Goal: Transaction & Acquisition: Purchase product/service

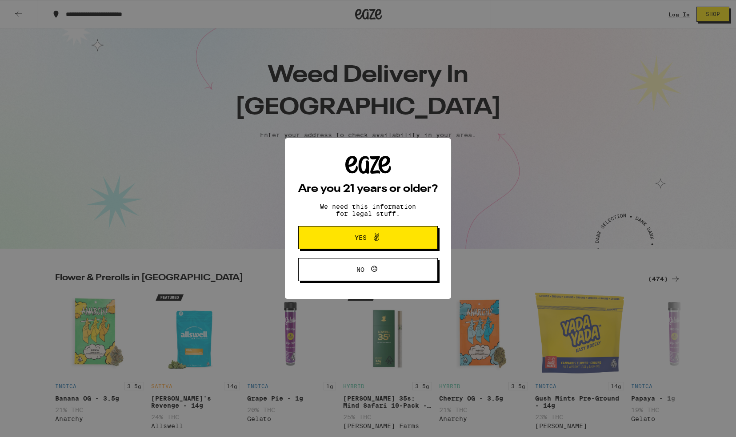
click at [403, 245] on button "Yes" at bounding box center [368, 237] width 140 height 23
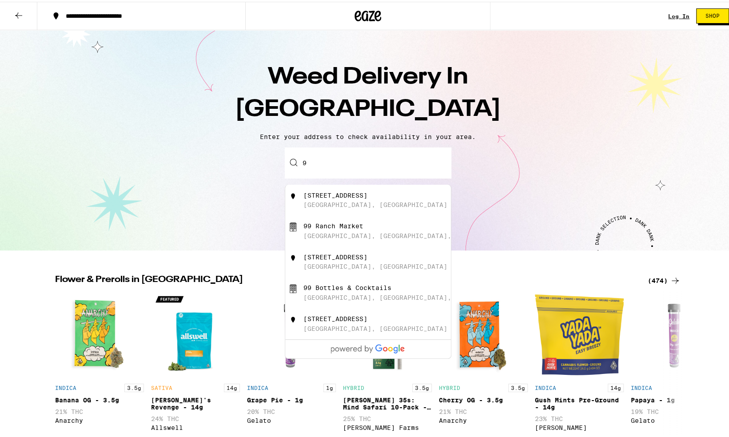
click at [381, 167] on input "9" at bounding box center [368, 161] width 167 height 31
click at [351, 200] on div "92801 [GEOGRAPHIC_DATA], [GEOGRAPHIC_DATA]" at bounding box center [382, 198] width 159 height 17
type input "[GEOGRAPHIC_DATA]"
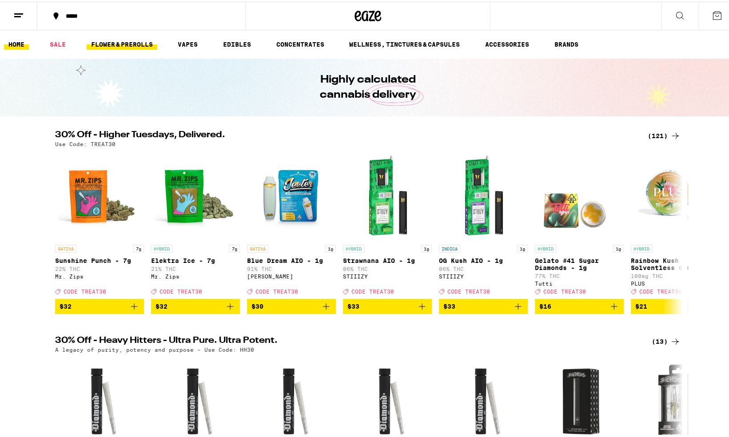
click at [105, 43] on link "FLOWER & PREROLLS" at bounding box center [122, 42] width 71 height 11
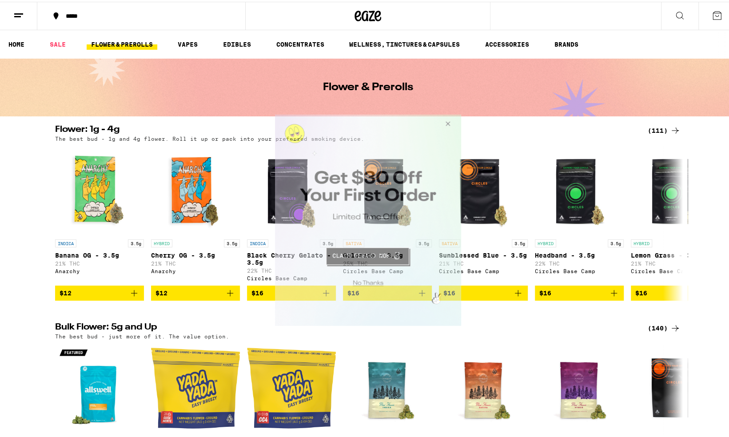
click at [448, 125] on button "Close Modal" at bounding box center [446, 125] width 24 height 21
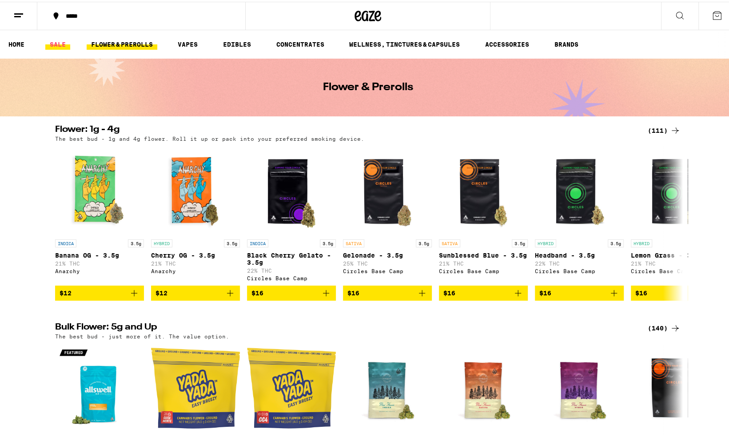
click at [62, 40] on link "SALE" at bounding box center [57, 42] width 25 height 11
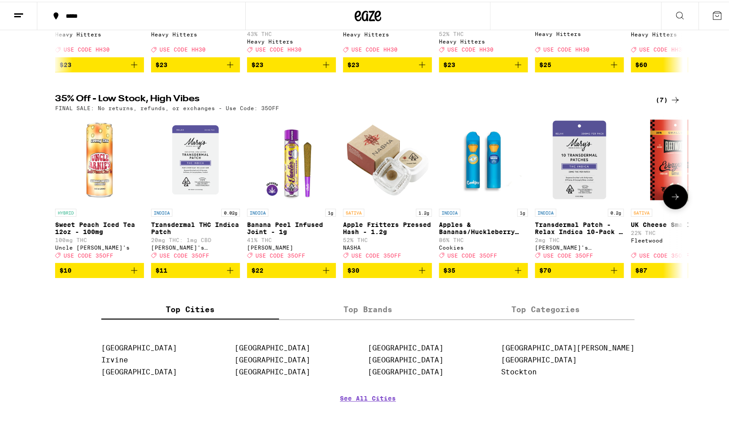
scroll to position [617, 0]
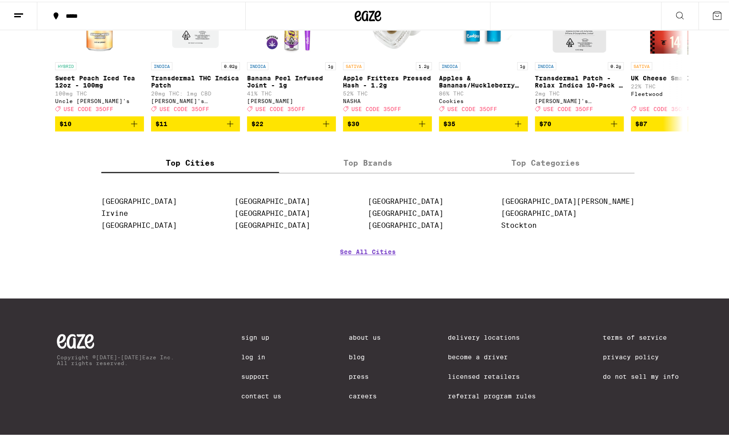
click at [354, 159] on label "Top Brands" at bounding box center [368, 161] width 178 height 19
click at [0, 0] on input "Top Brands" at bounding box center [0, 0] width 0 height 0
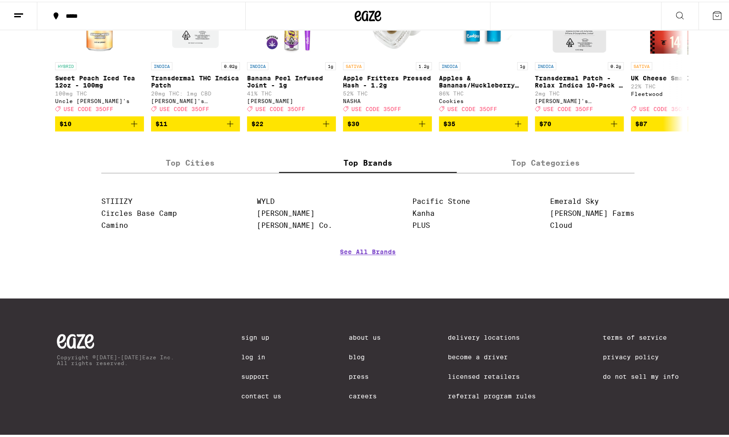
click at [255, 162] on label "Top Cities" at bounding box center [190, 161] width 178 height 19
click at [0, 0] on input "Top Cities" at bounding box center [0, 0] width 0 height 0
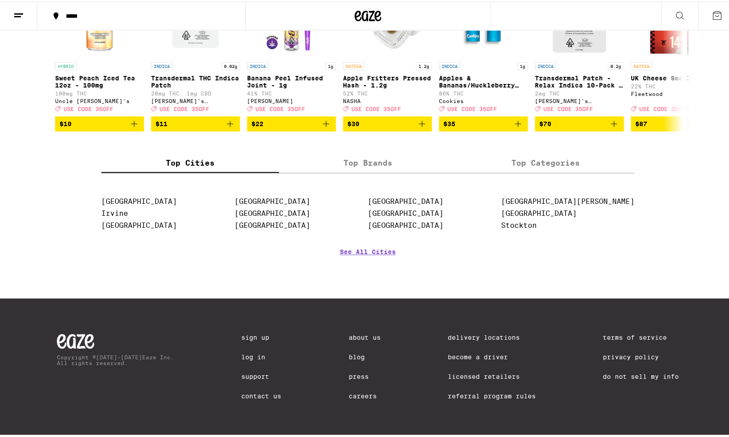
click at [355, 164] on label "Top Brands" at bounding box center [368, 161] width 178 height 19
click at [0, 0] on input "Top Brands" at bounding box center [0, 0] width 0 height 0
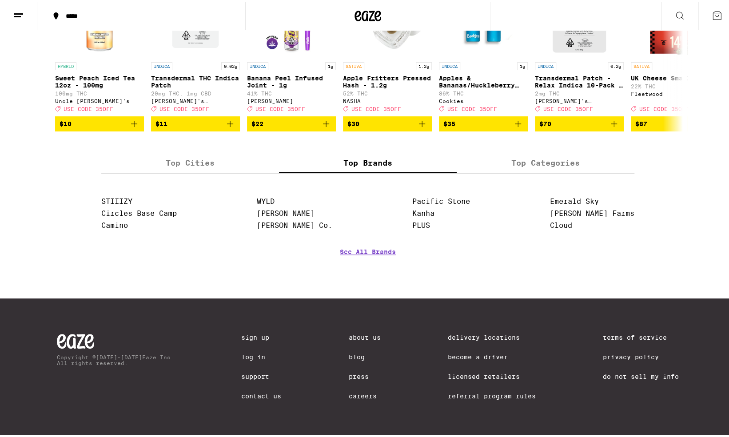
click at [497, 156] on label "Top Categories" at bounding box center [546, 161] width 178 height 19
click at [0, 0] on input "Top Categories" at bounding box center [0, 0] width 0 height 0
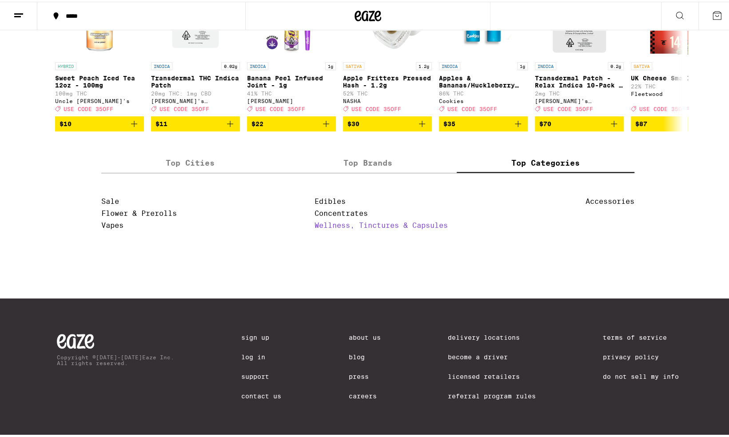
scroll to position [0, 0]
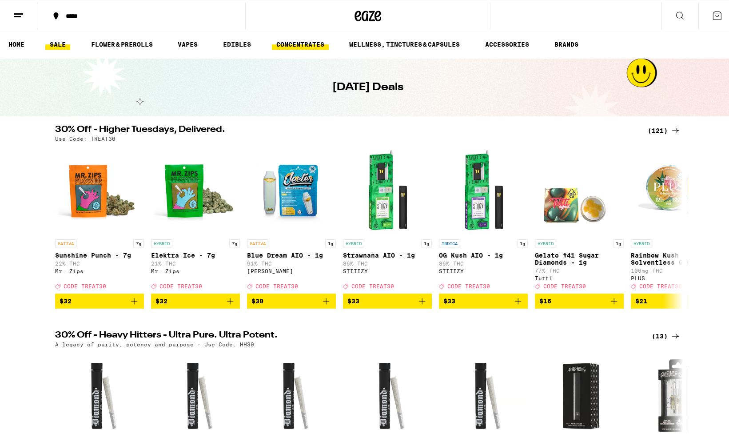
click at [309, 43] on link "CONCENTRATES" at bounding box center [300, 42] width 57 height 11
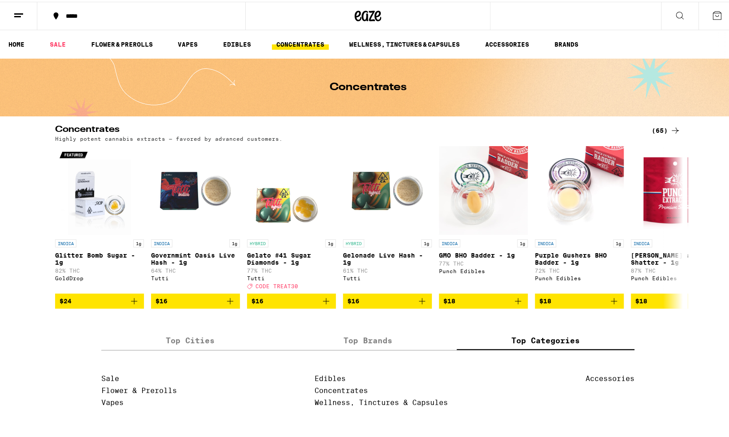
click at [240, 55] on ul "HOME SALE FLOWER & PREROLLS VAPES EDIBLES CONCENTRATES WELLNESS, TINCTURES & CA…" at bounding box center [368, 42] width 736 height 28
click at [240, 44] on link "EDIBLES" at bounding box center [237, 42] width 37 height 11
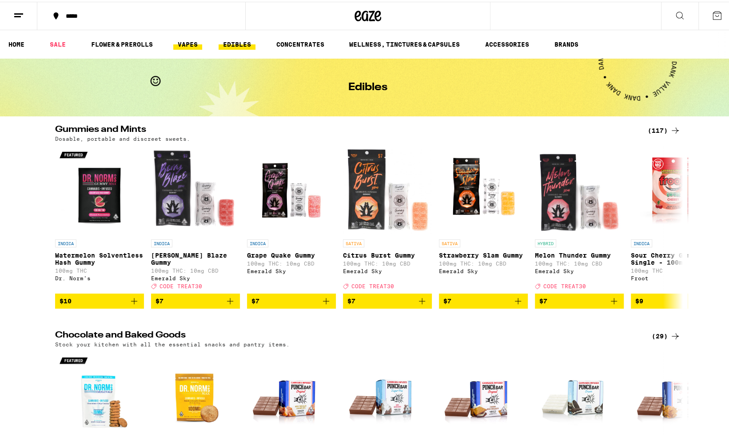
click at [191, 43] on link "VAPES" at bounding box center [187, 42] width 29 height 11
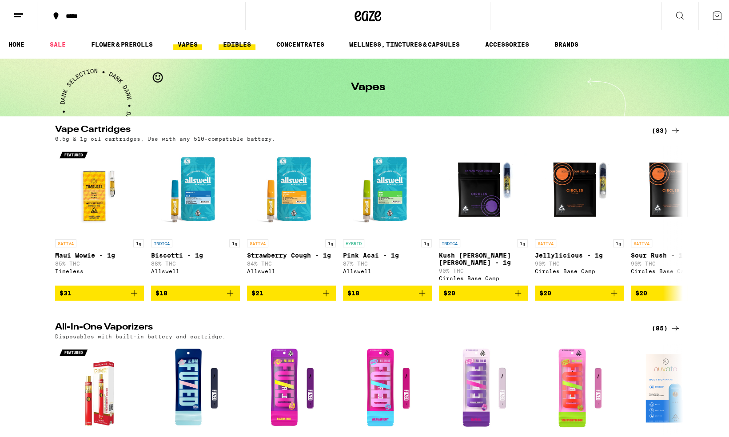
click at [241, 41] on link "EDIBLES" at bounding box center [237, 42] width 37 height 11
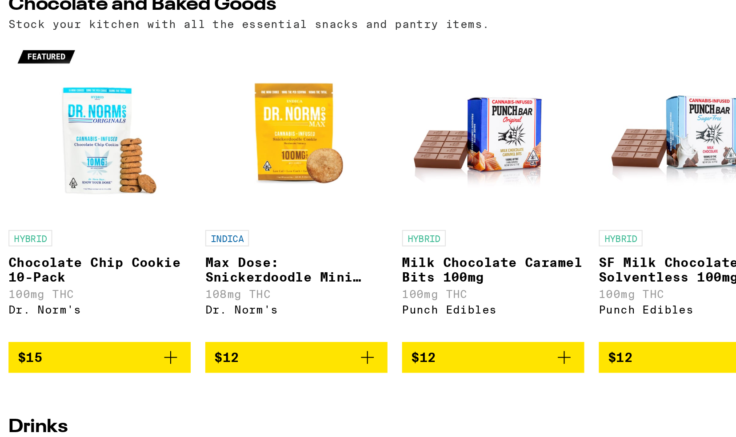
scroll to position [257, 0]
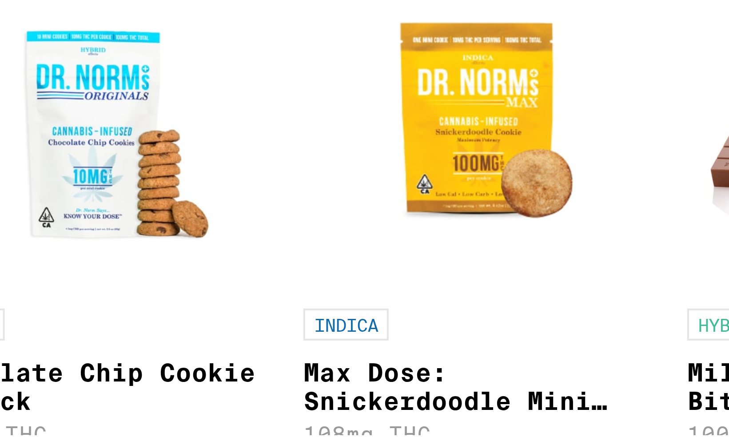
click at [100, 146] on img "Open page for Chocolate Chip Cookie 10-Pack from Dr. Norm's" at bounding box center [99, 137] width 89 height 89
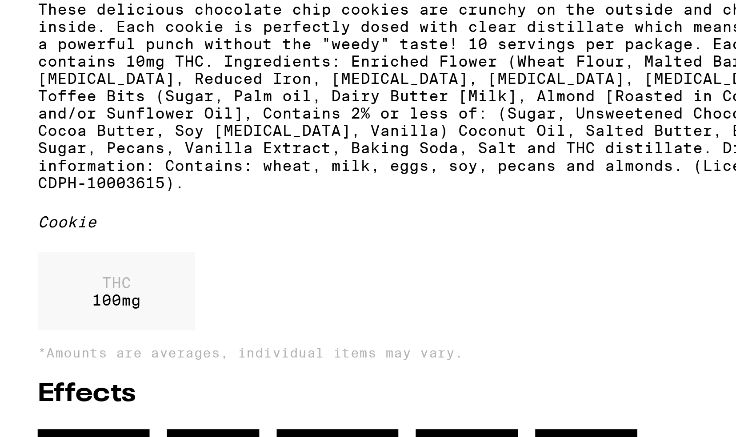
scroll to position [257, 0]
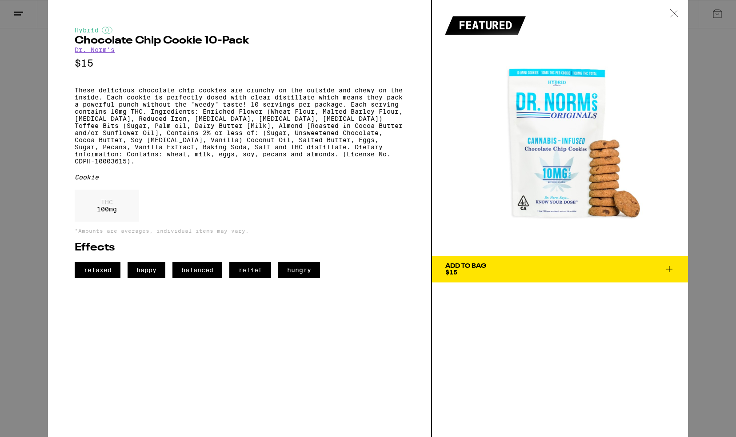
click at [554, 192] on img at bounding box center [560, 128] width 256 height 256
